Goal: Information Seeking & Learning: Learn about a topic

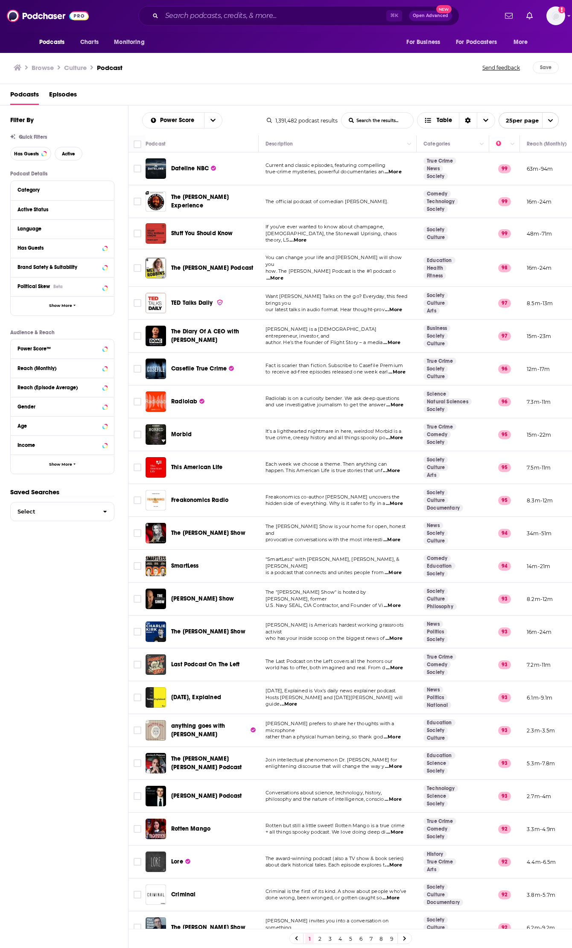
click at [38, 67] on h3 "Browse" at bounding box center [43, 68] width 22 height 8
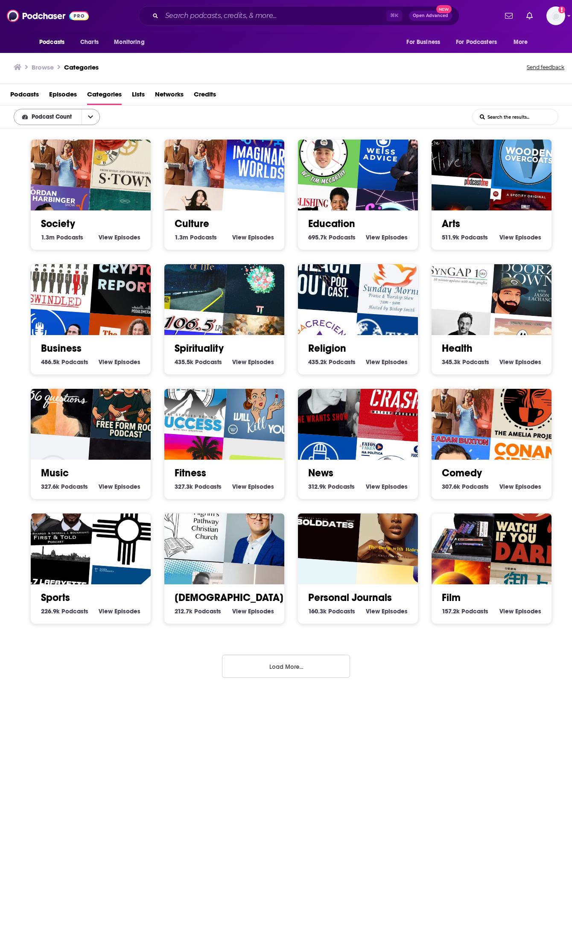
click at [96, 116] on button "open menu" at bounding box center [90, 116] width 18 height 15
click at [94, 116] on button "close menu" at bounding box center [90, 116] width 18 height 15
click at [518, 113] on input "List Search Input" at bounding box center [514, 116] width 85 height 15
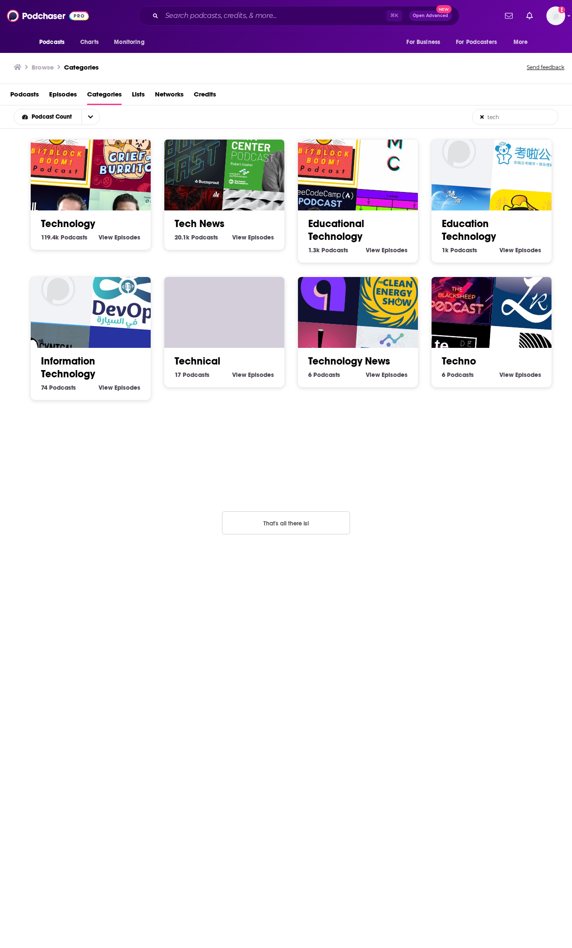
type input "tech"
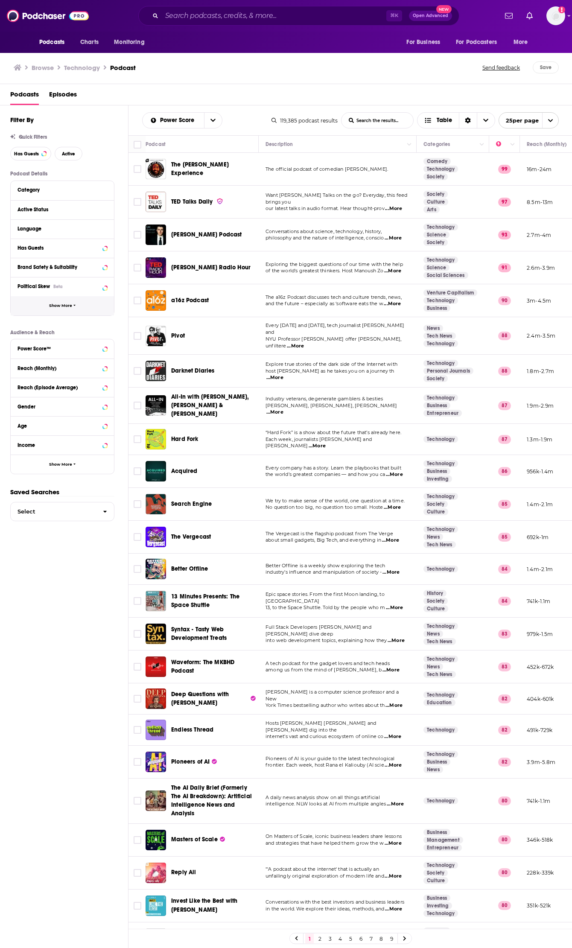
click at [67, 307] on span "Show More" at bounding box center [60, 305] width 23 height 5
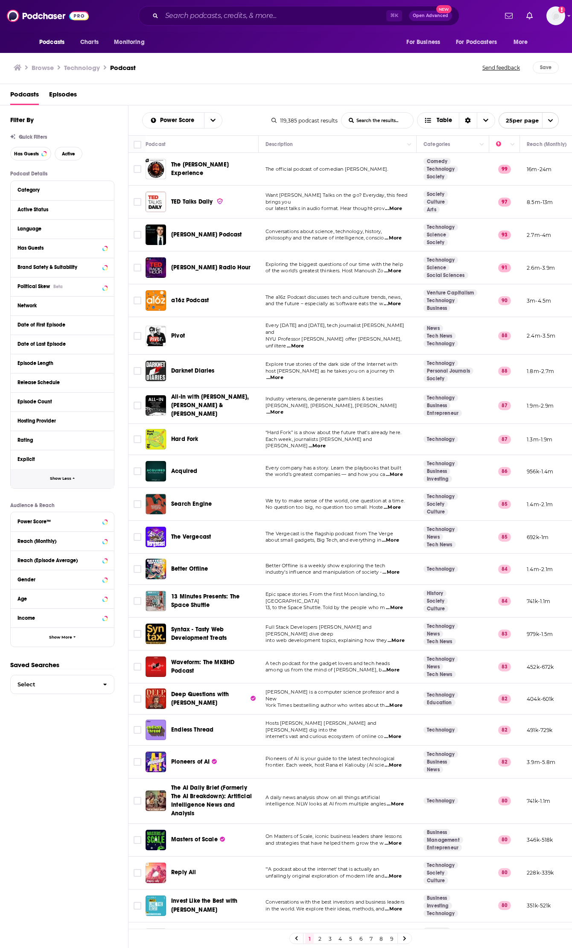
click at [70, 478] on span "Show Less" at bounding box center [60, 478] width 21 height 5
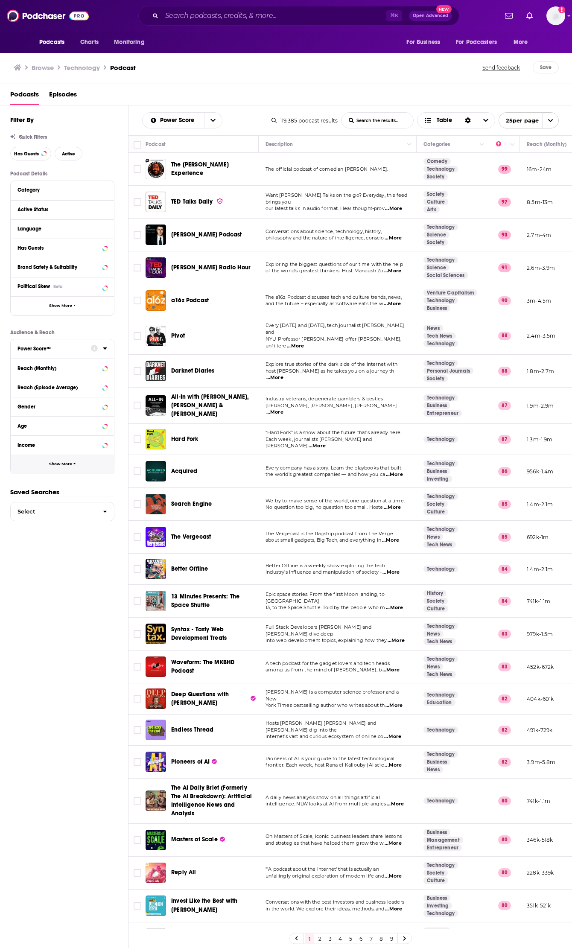
click at [78, 465] on button "Show More" at bounding box center [62, 463] width 103 height 19
click at [96, 485] on icon at bounding box center [94, 483] width 7 height 7
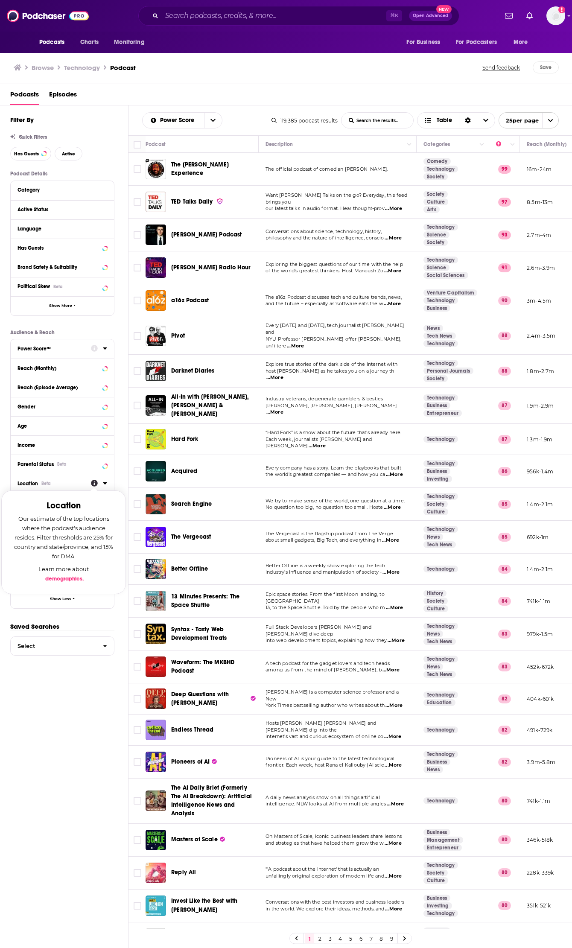
click at [96, 485] on icon at bounding box center [94, 483] width 7 height 7
click at [84, 488] on button "Location Beta" at bounding box center [53, 482] width 73 height 11
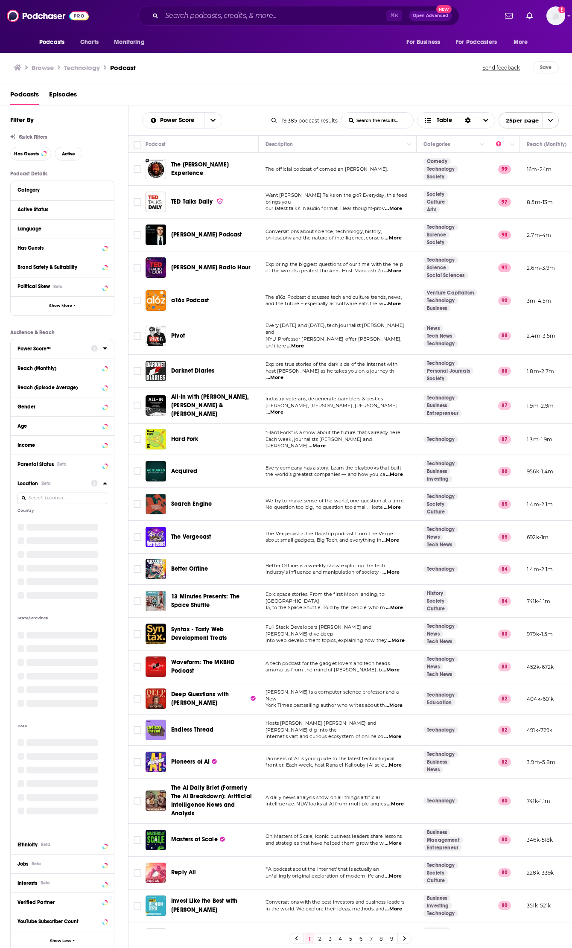
click at [87, 500] on input at bounding box center [62, 498] width 90 height 12
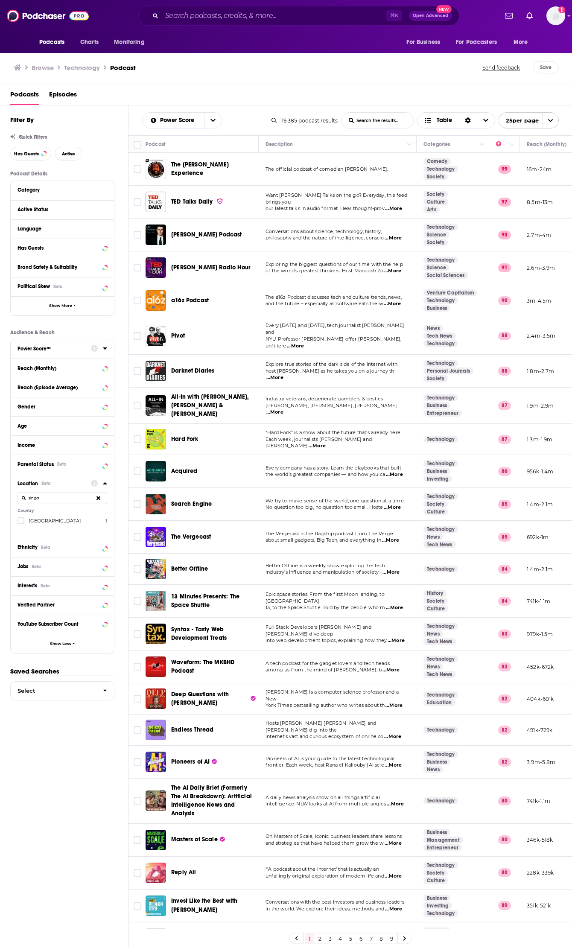
type input "singa"
click at [48, 520] on span "Singapore" at bounding box center [55, 521] width 52 height 6
click at [21, 523] on input "multiSelectOption-singapore-0" at bounding box center [21, 523] width 0 height 0
click at [67, 932] on button "View 1 Results" at bounding box center [63, 928] width 119 height 19
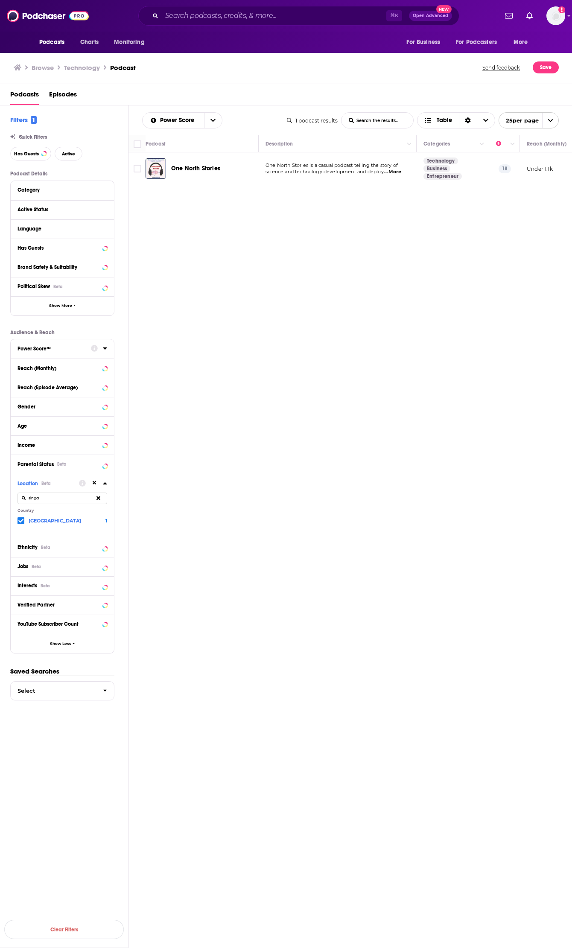
click at [98, 500] on icon at bounding box center [98, 498] width 4 height 4
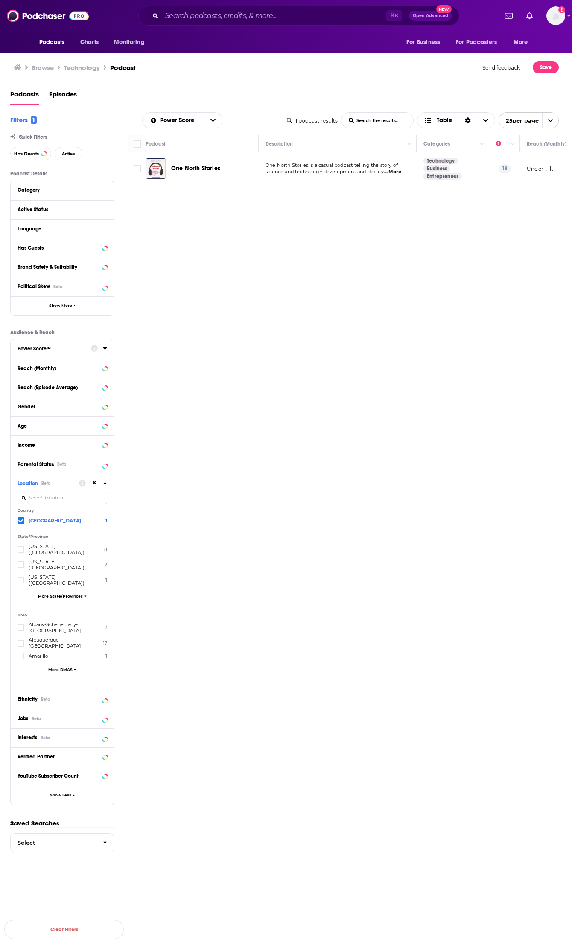
click at [96, 484] on button at bounding box center [94, 483] width 7 height 7
click at [71, 785] on button "Show Less" at bounding box center [62, 794] width 103 height 19
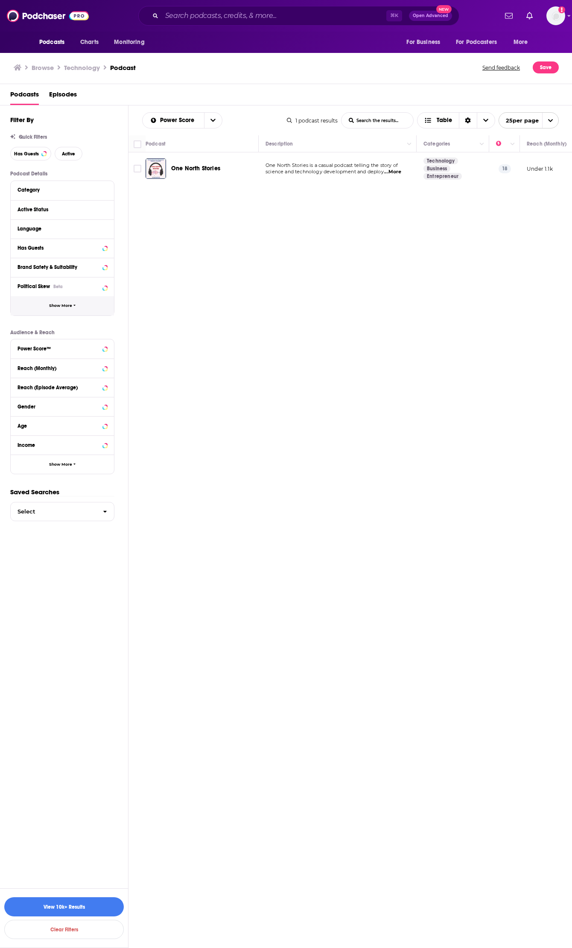
click at [73, 314] on button "Show More" at bounding box center [62, 305] width 103 height 19
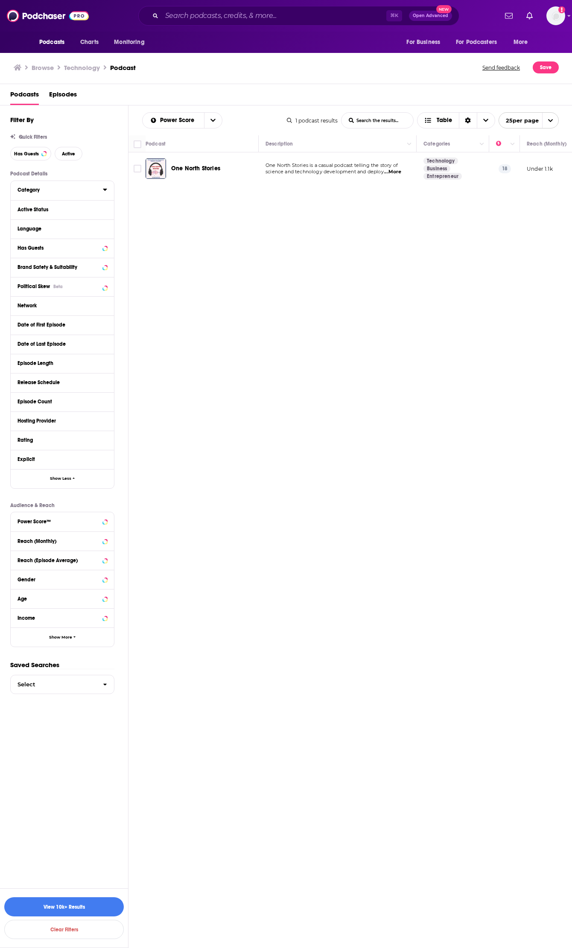
click at [104, 188] on icon at bounding box center [105, 189] width 4 height 7
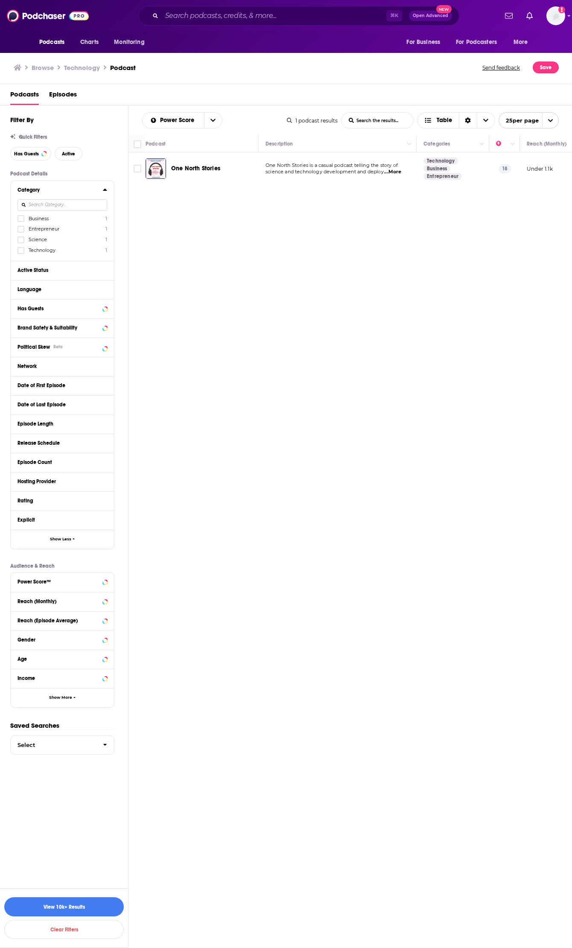
click at [104, 189] on icon at bounding box center [105, 189] width 4 height 7
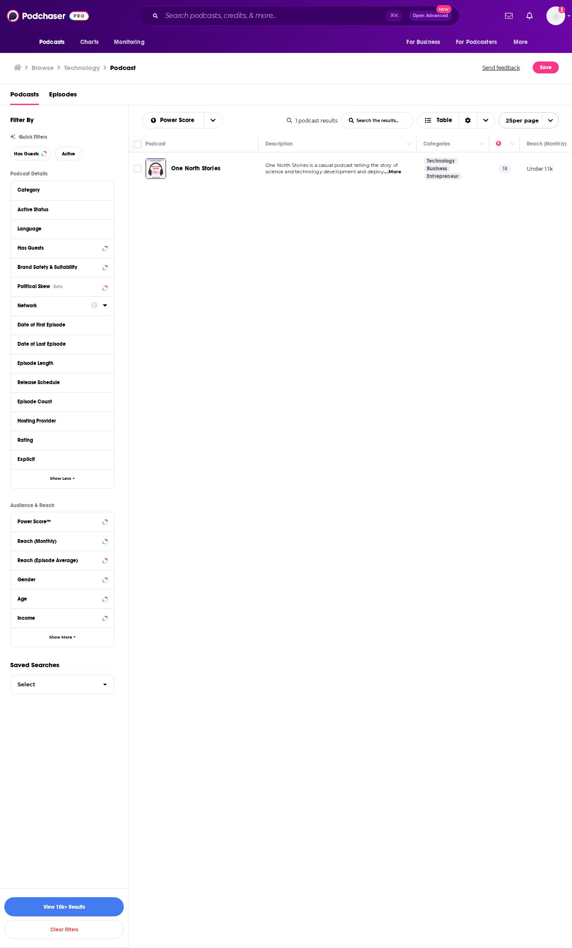
click at [103, 308] on icon at bounding box center [105, 305] width 4 height 7
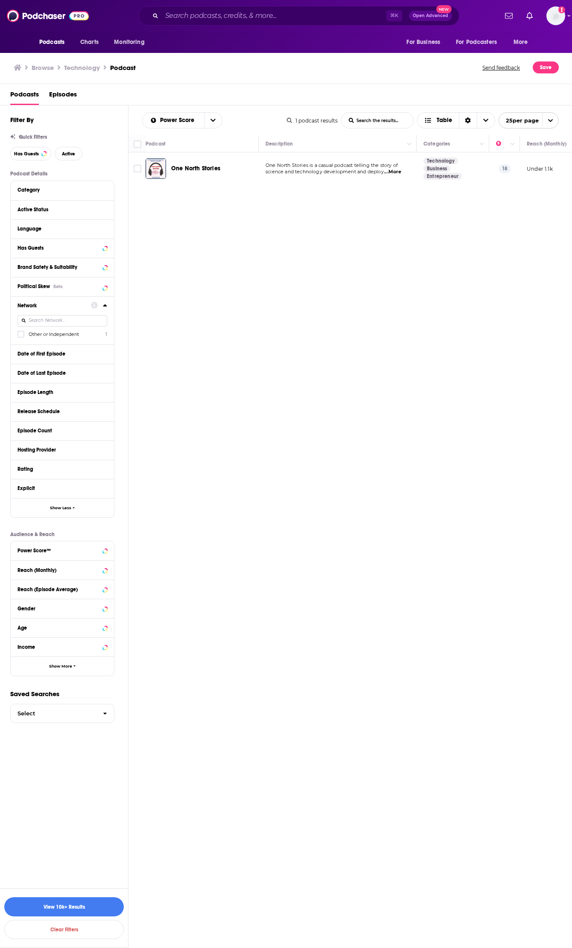
click at [103, 308] on icon at bounding box center [105, 305] width 4 height 7
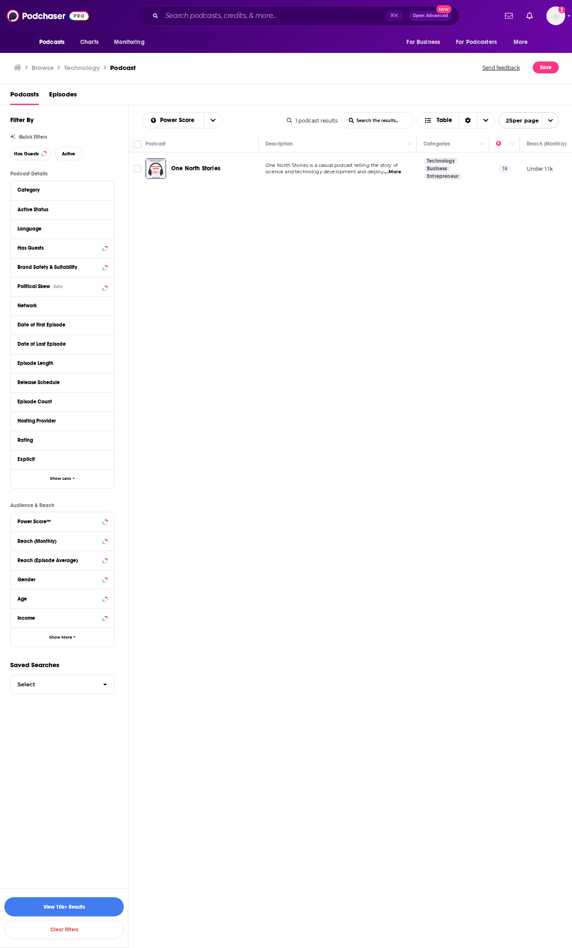
click at [95, 68] on h1 "Technology" at bounding box center [82, 68] width 36 height 8
